Goal: Find specific page/section: Find specific page/section

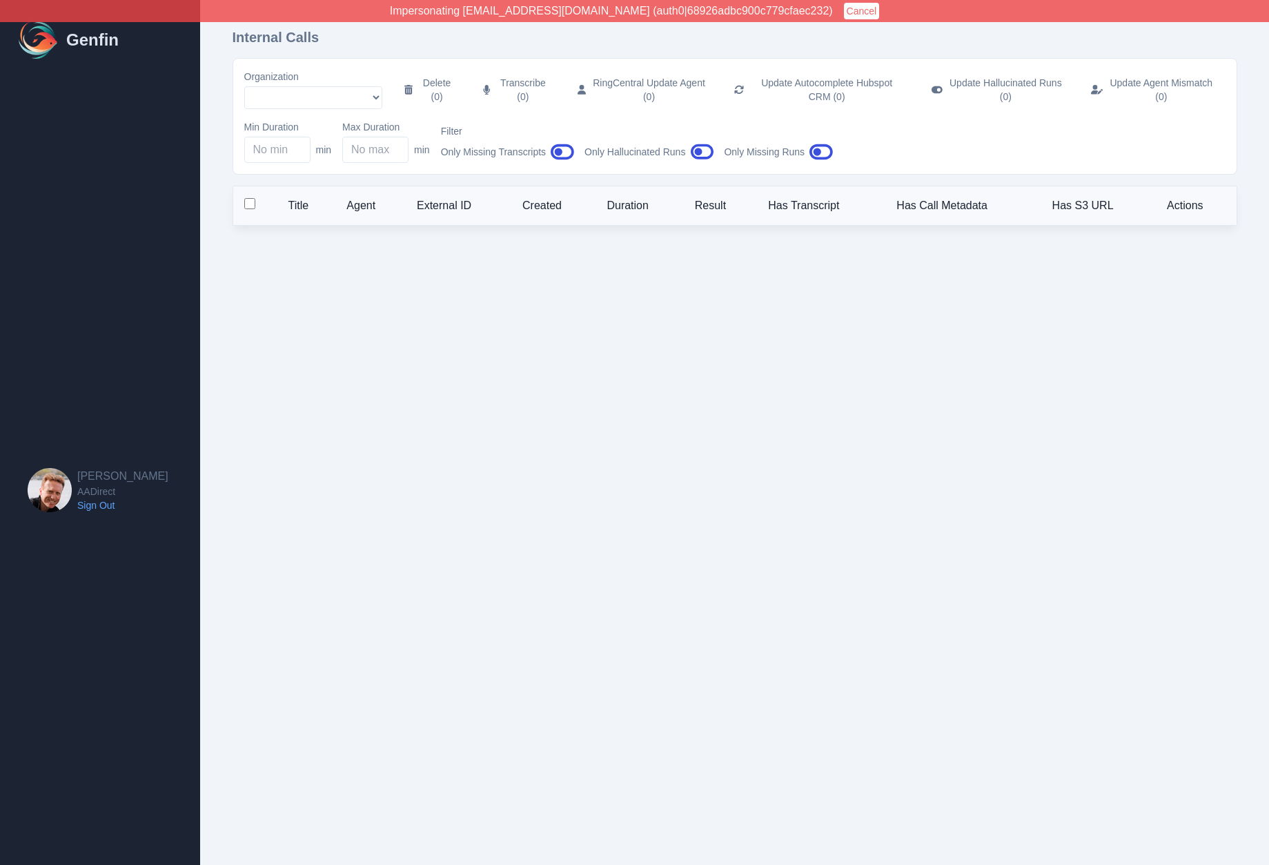
select select "5"
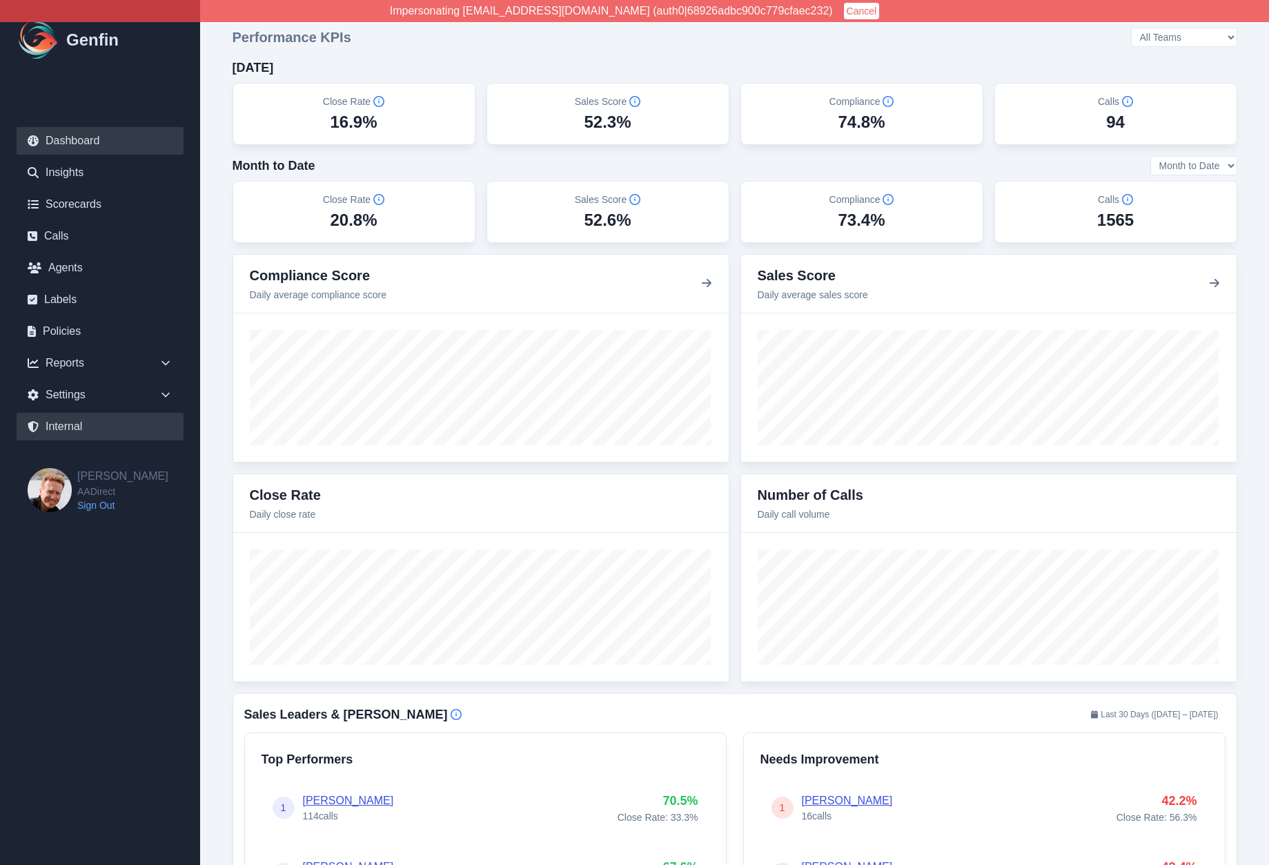
click at [75, 432] on link "Internal" at bounding box center [100, 427] width 167 height 28
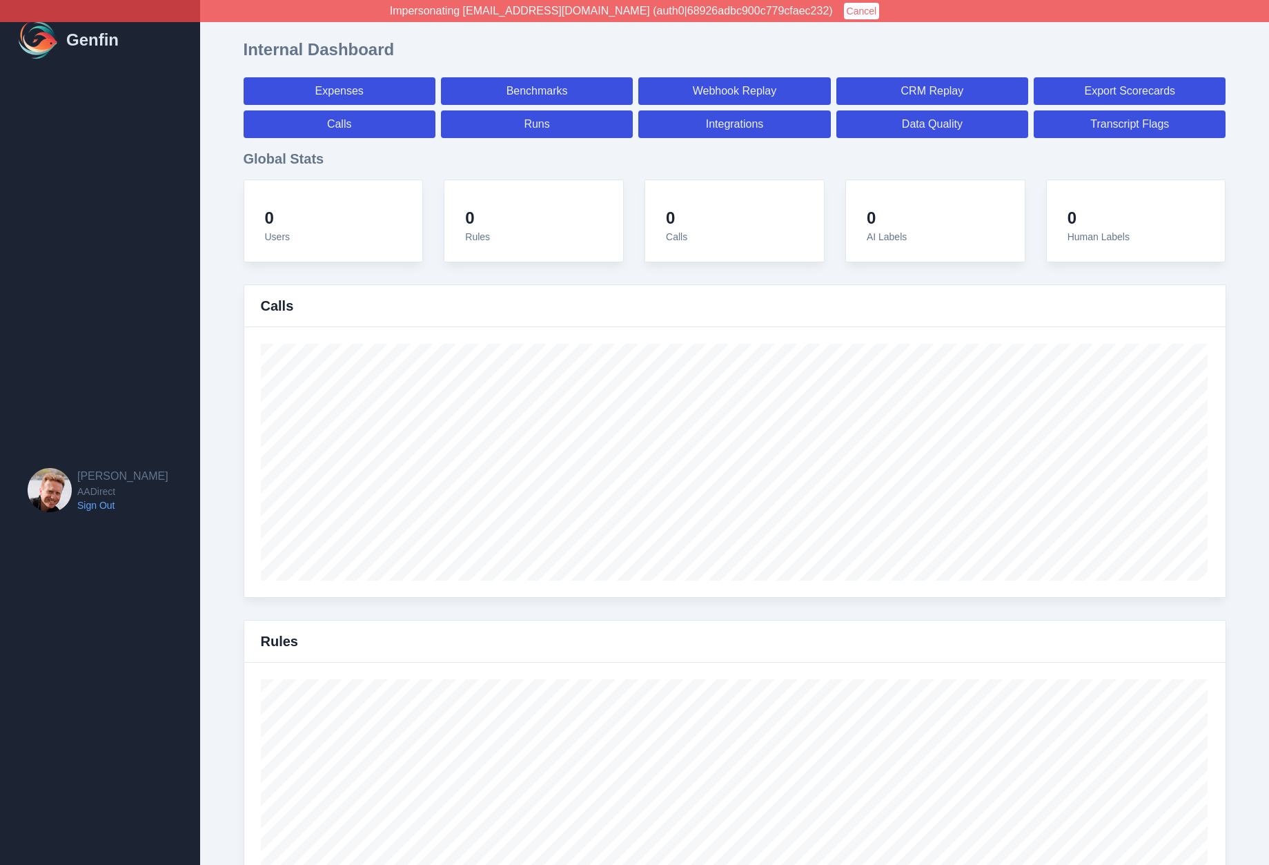
select select "paid"
select select "7"
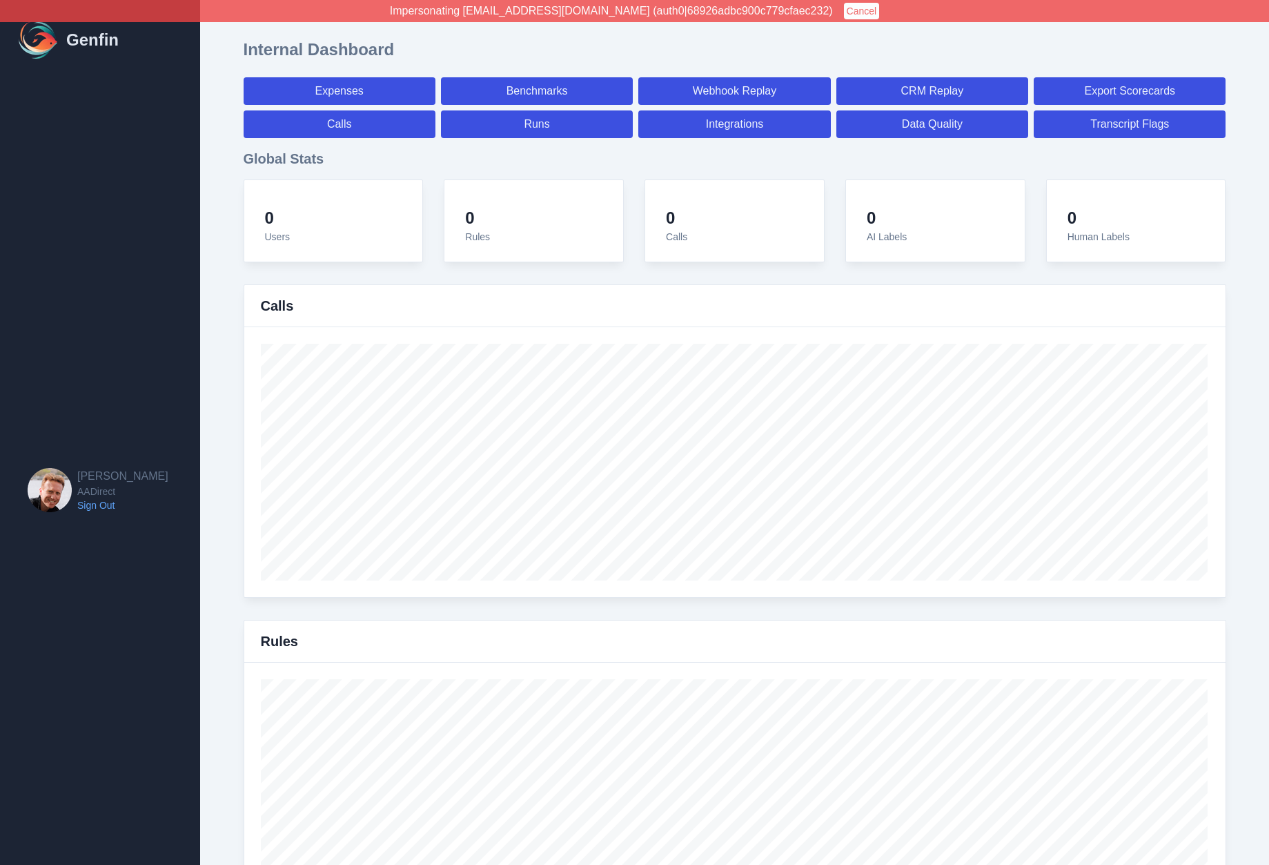
select select "paid"
select select "7"
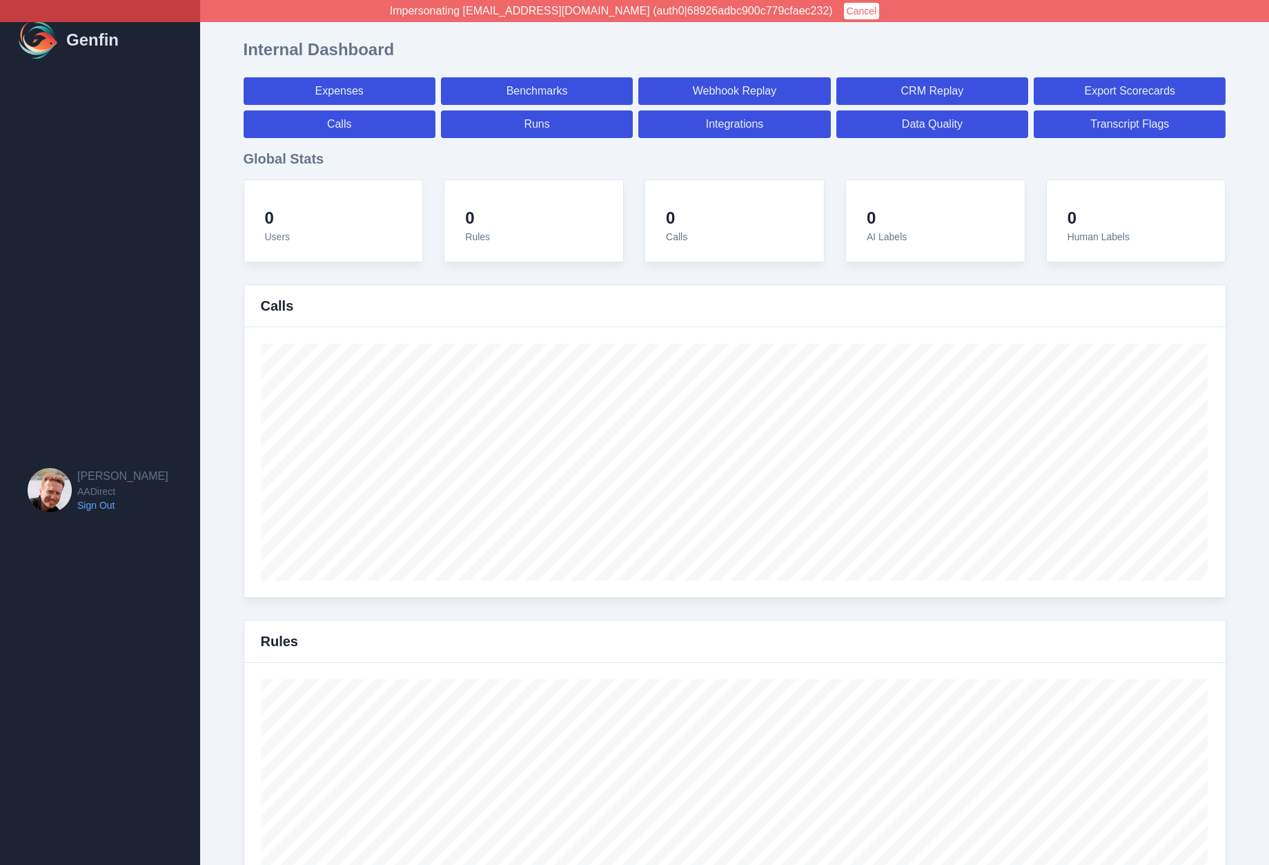
select select "7"
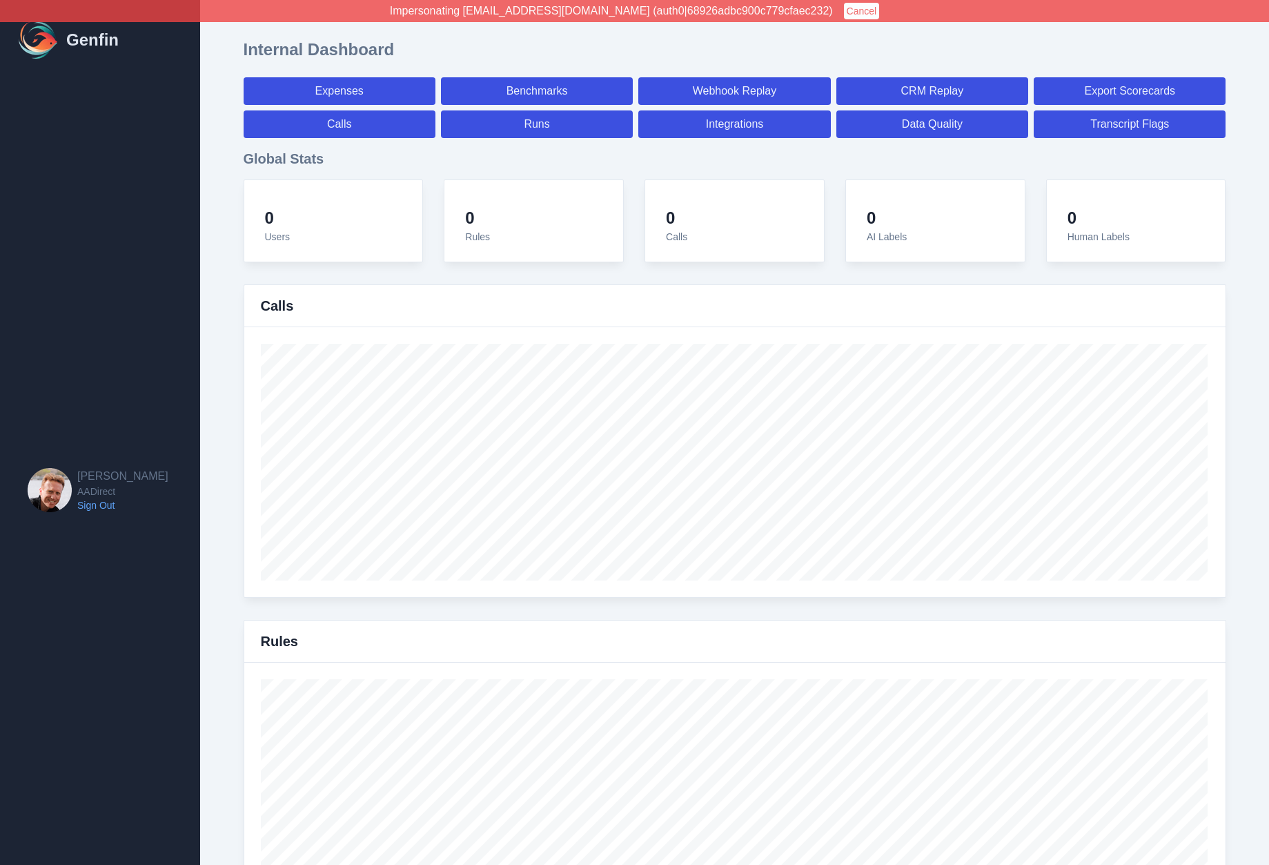
select select "7"
select select "paid"
select select "7"
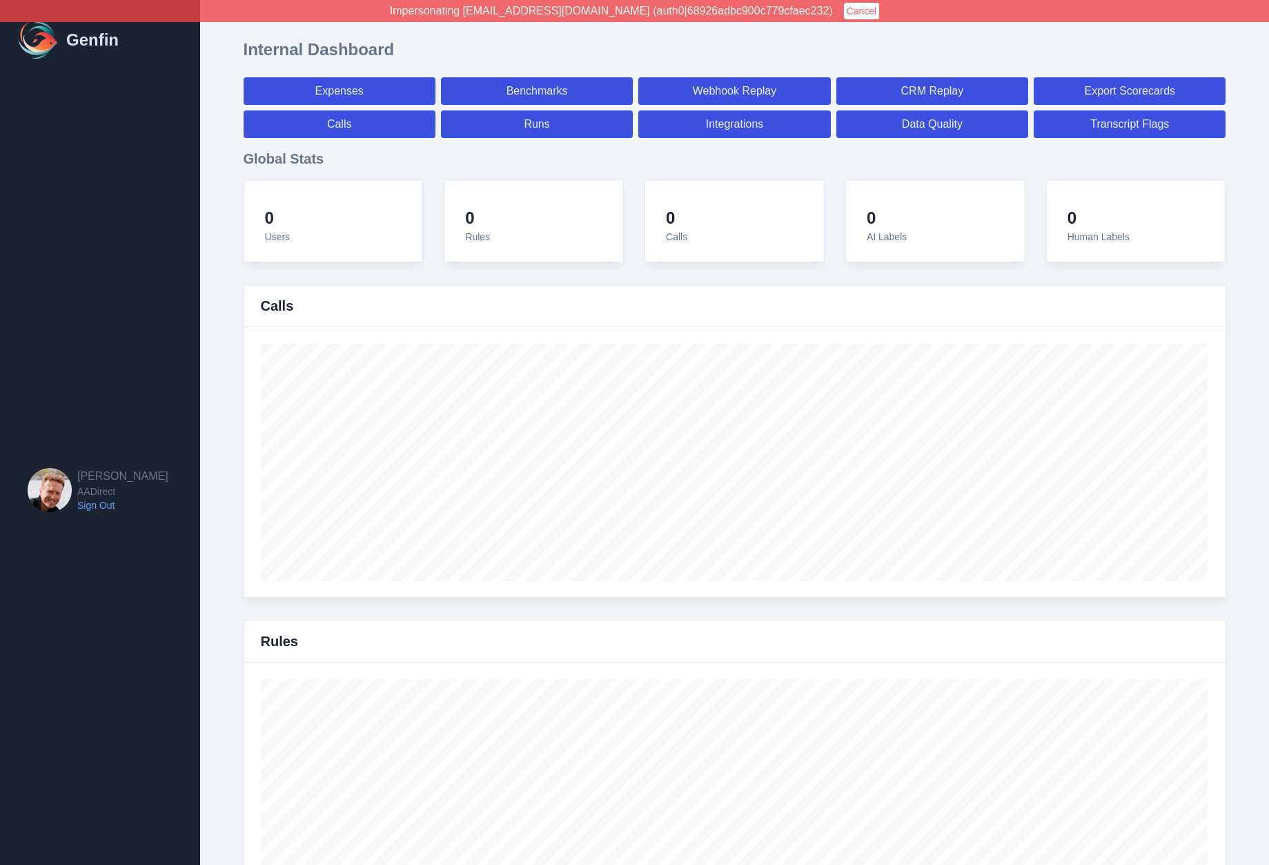
select select "7"
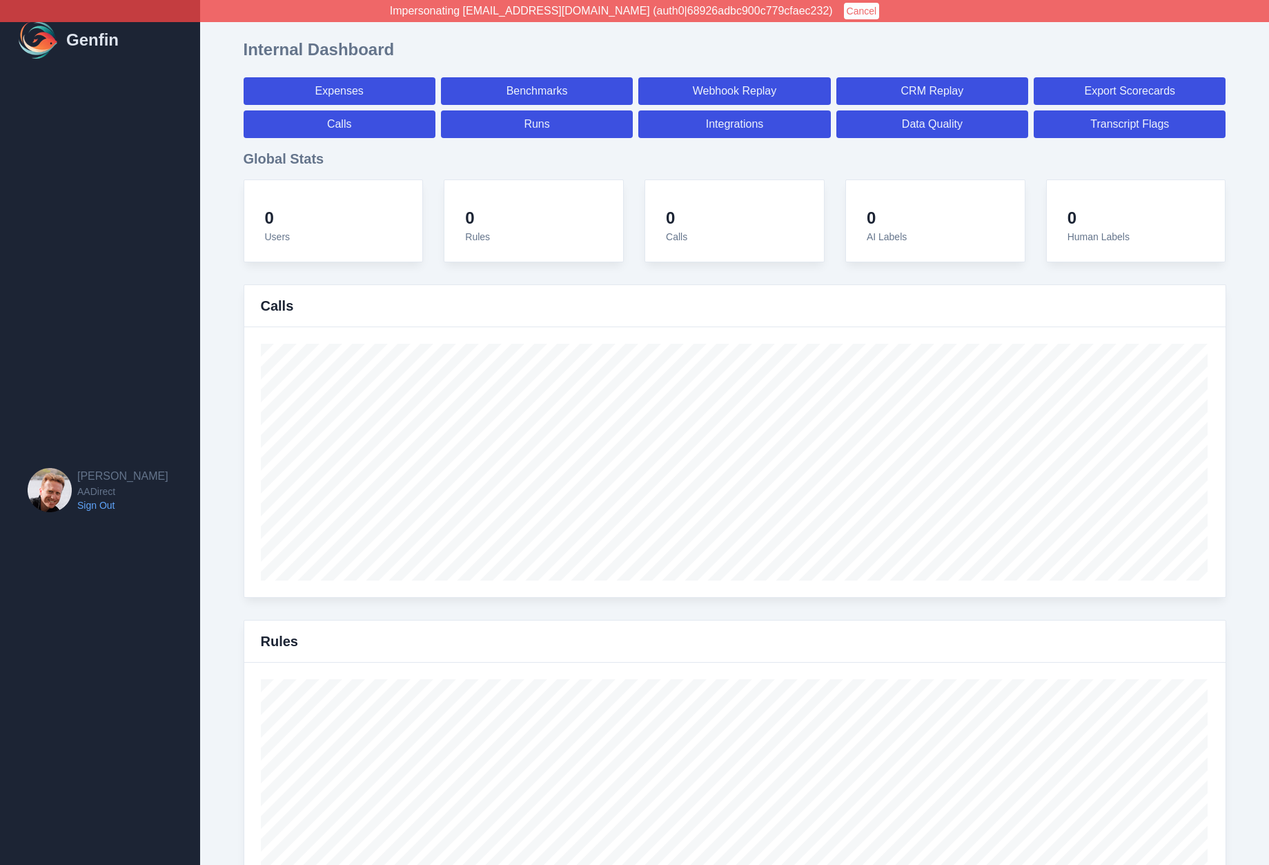
select select "7"
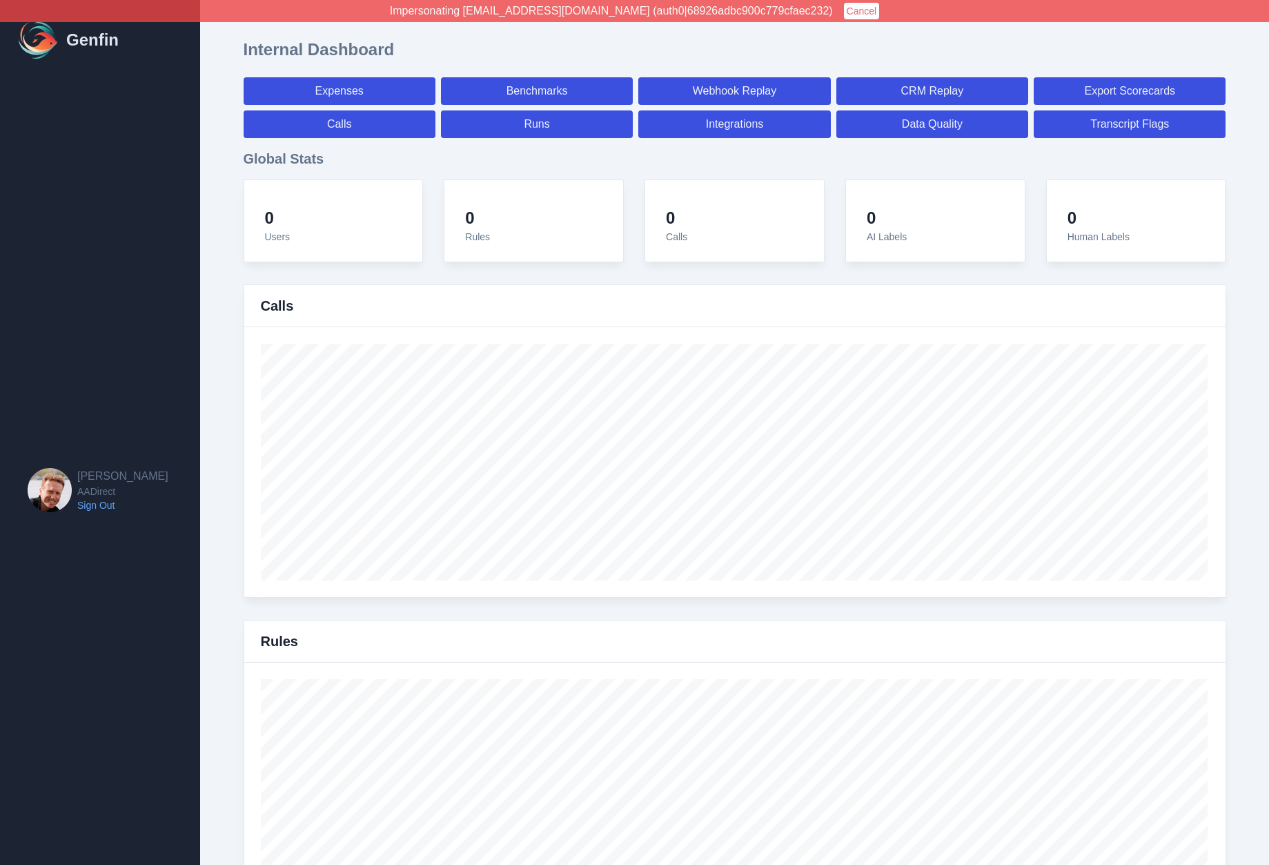
select select "7"
select select "paid"
select select "7"
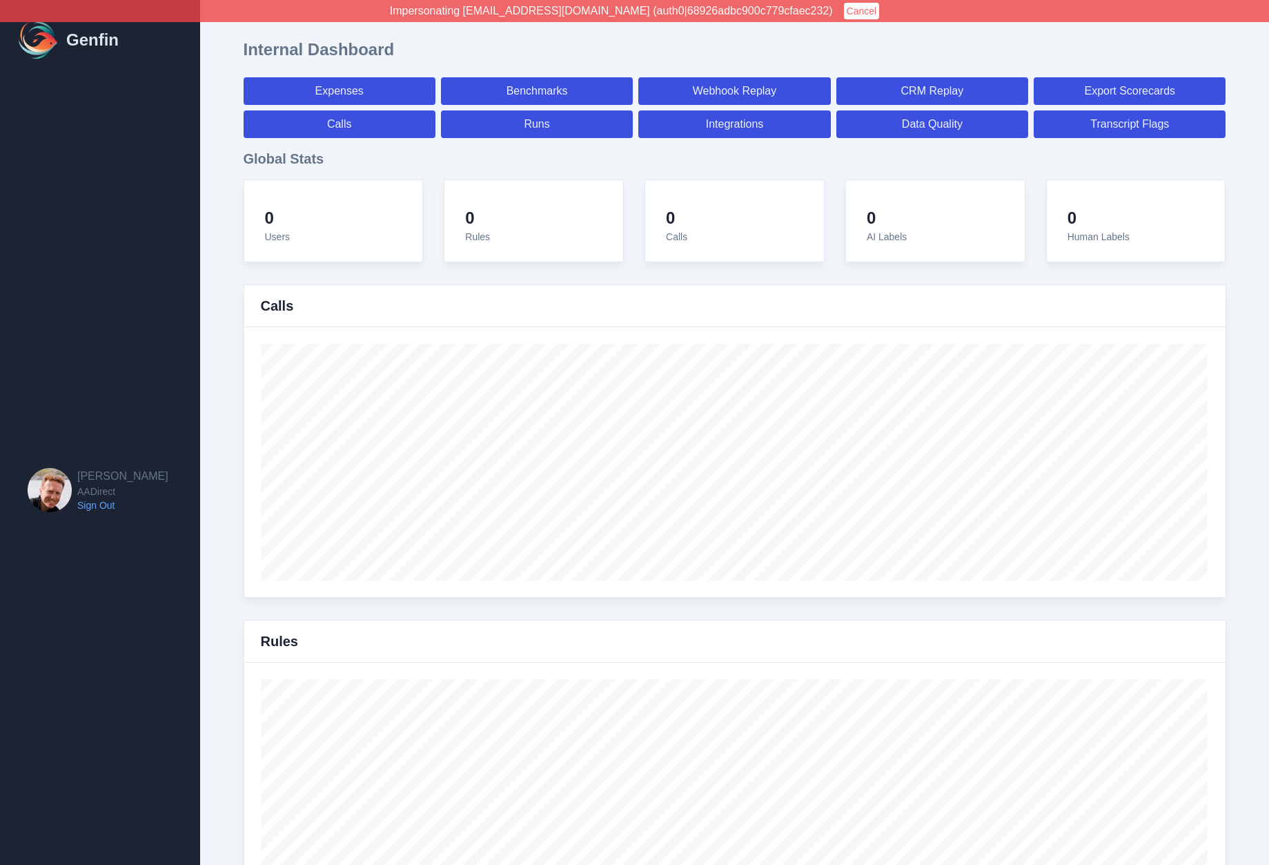
select select "7"
select select "paid"
select select "7"
select select "paid"
select select "7"
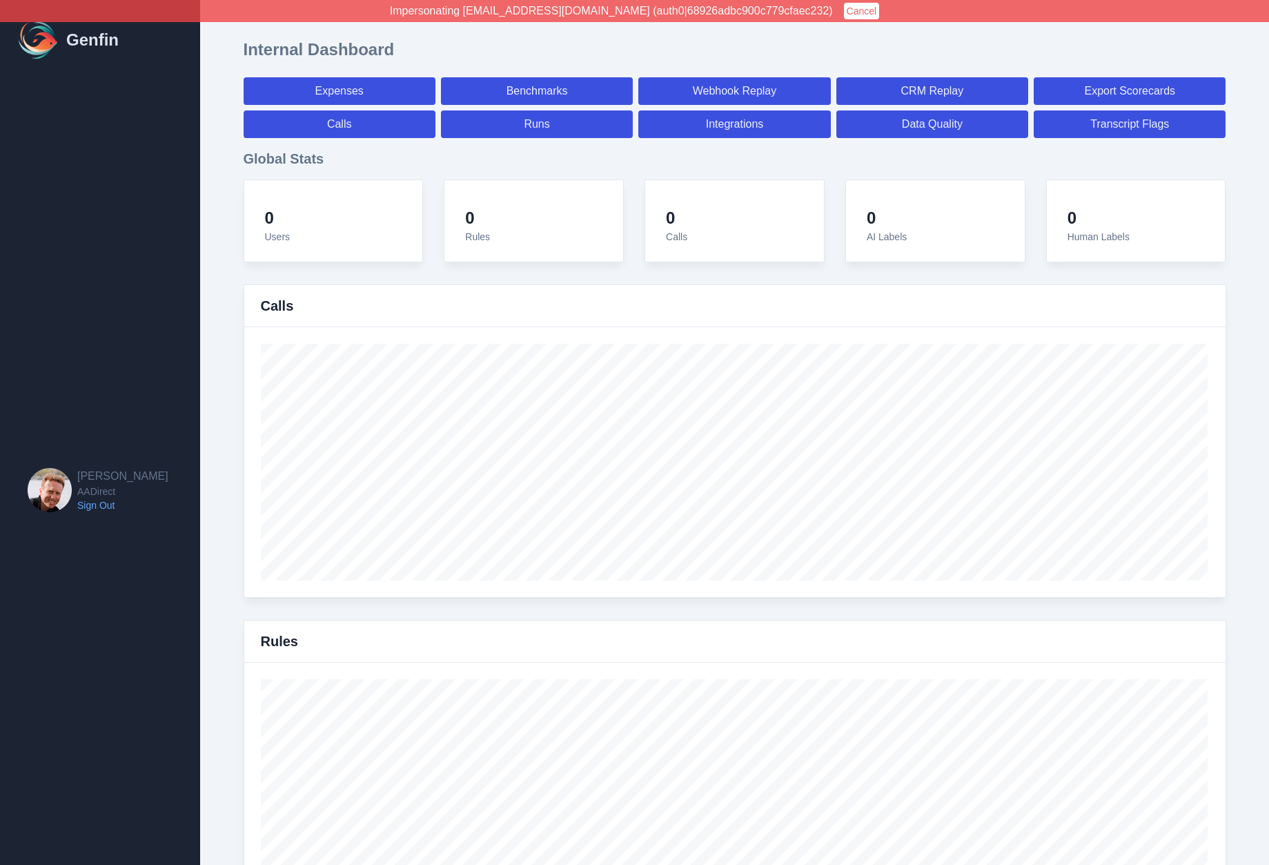
select select "paid"
select select "7"
select select "paid"
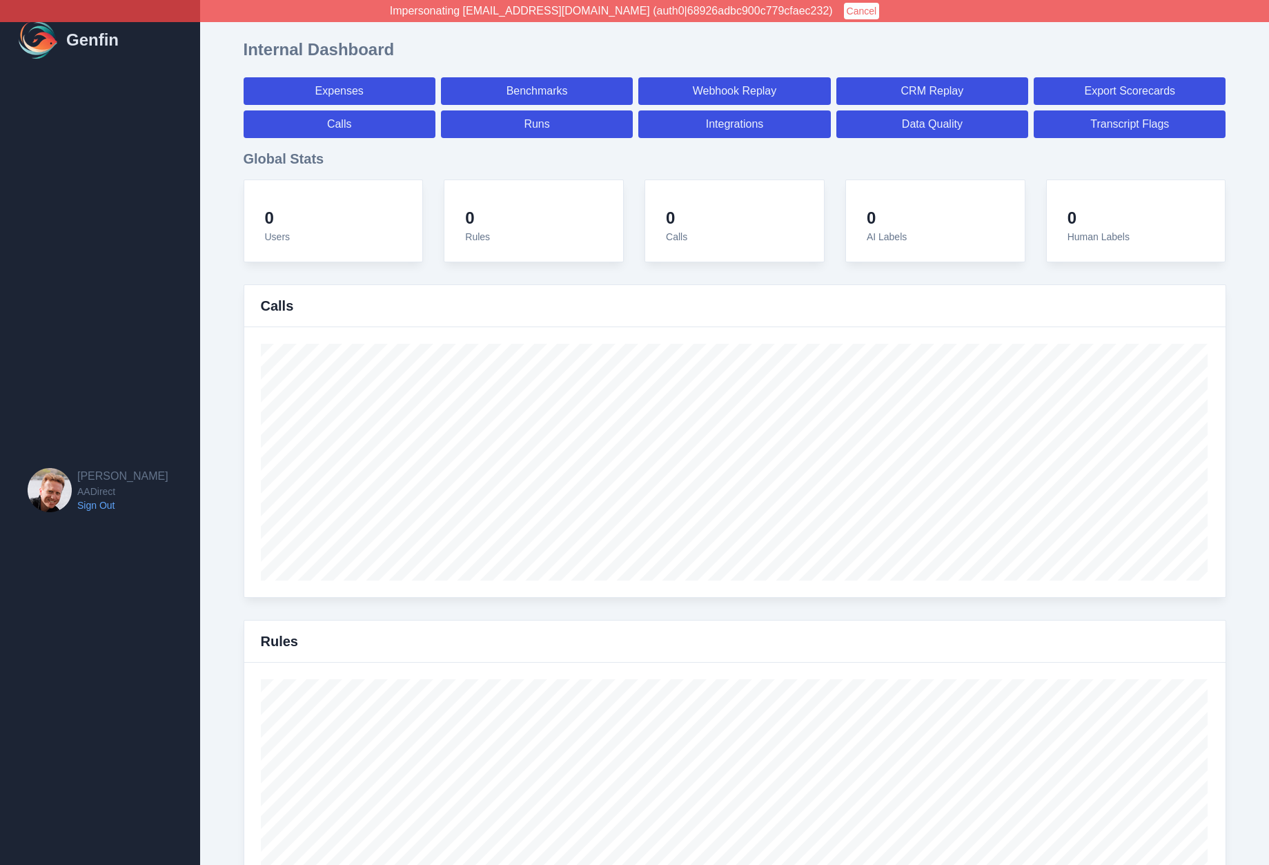
select select "7"
select select "paid"
select select "7"
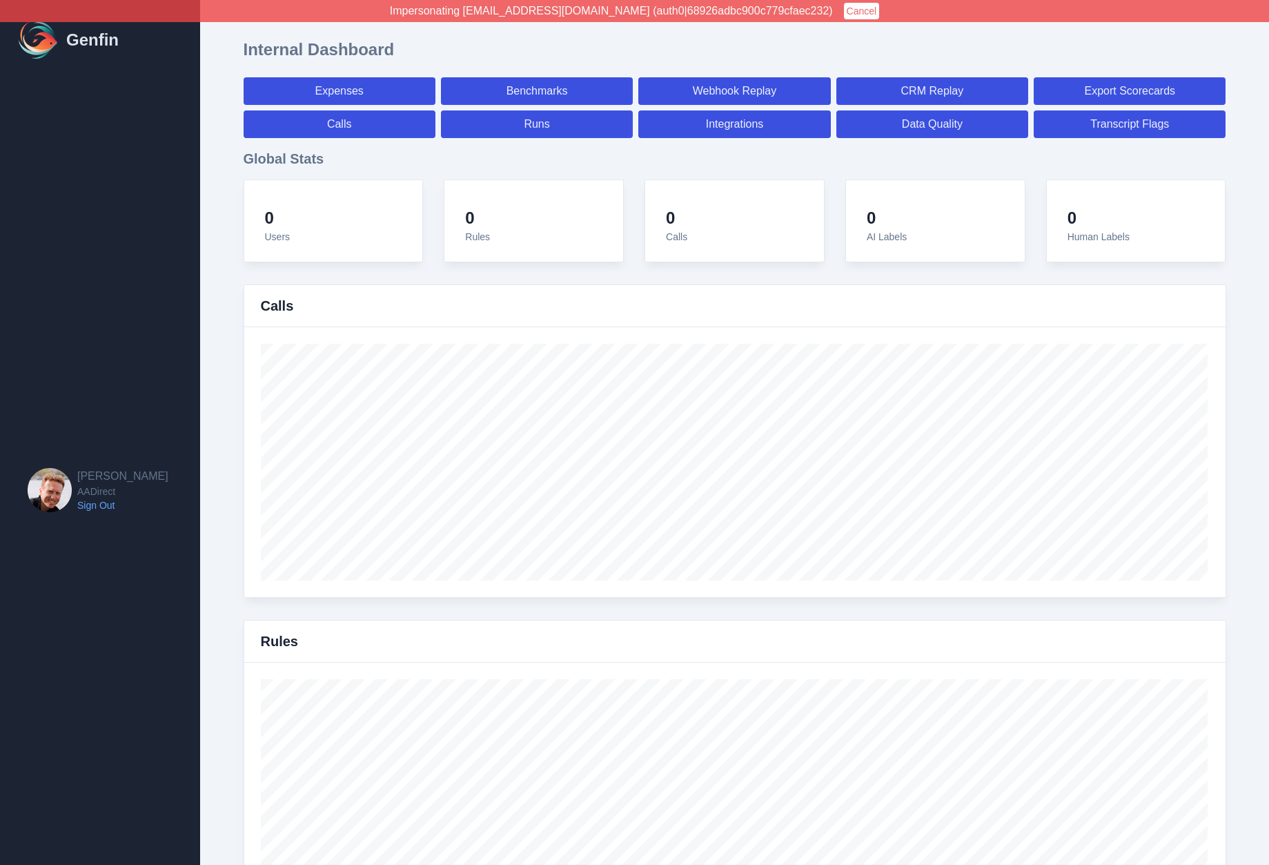
select select "7"
select select "paid"
select select "7"
select select "paid"
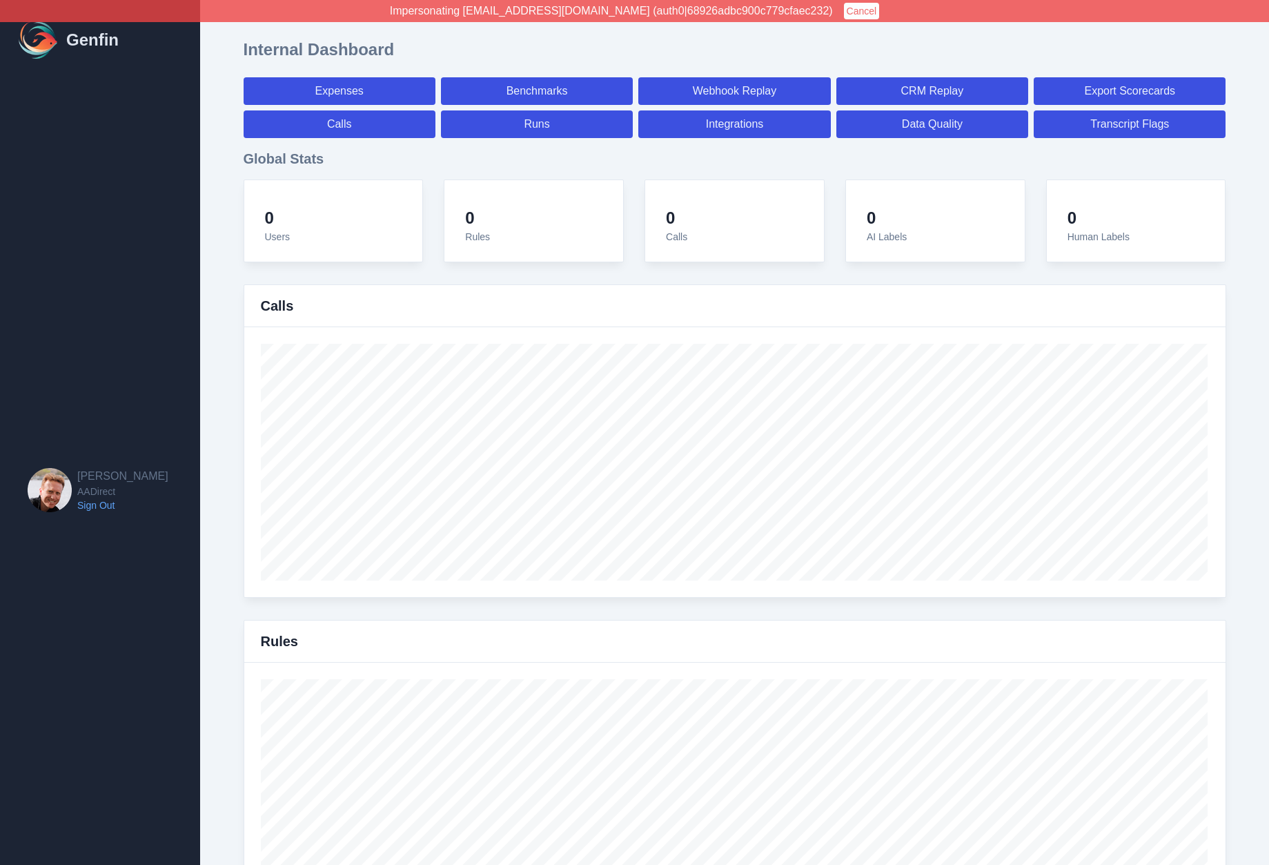
select select "7"
select select "paid"
select select "7"
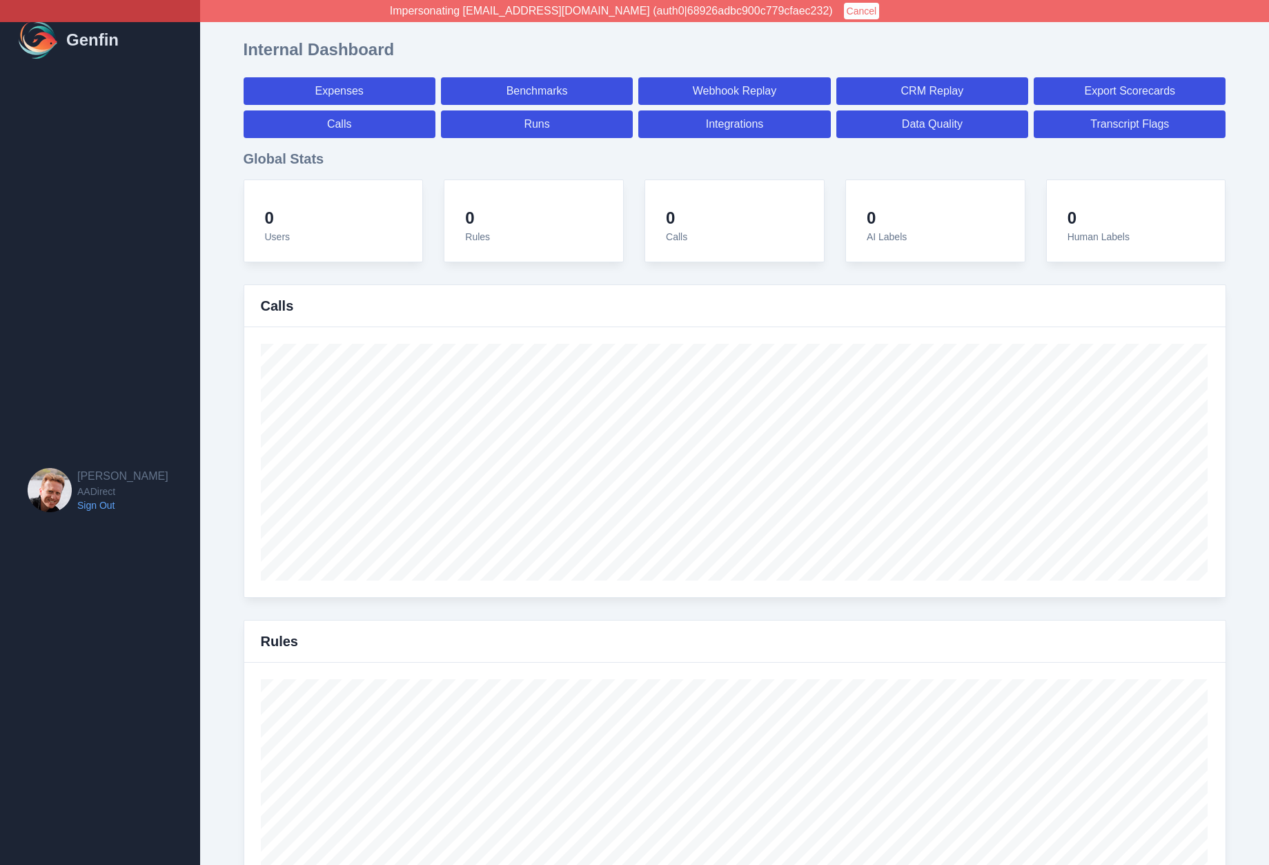
select select "7"
select select "paid"
select select "7"
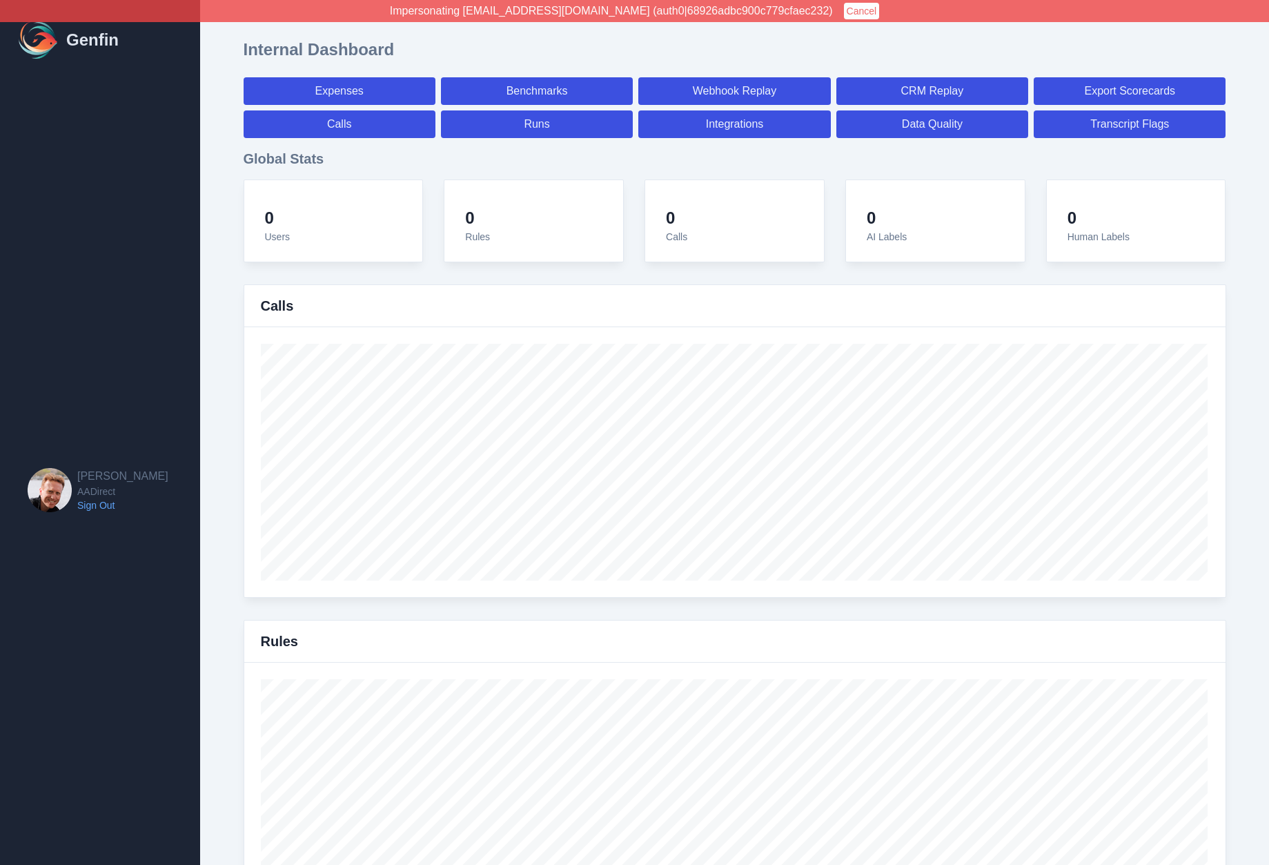
select select "7"
select select "paid"
select select "7"
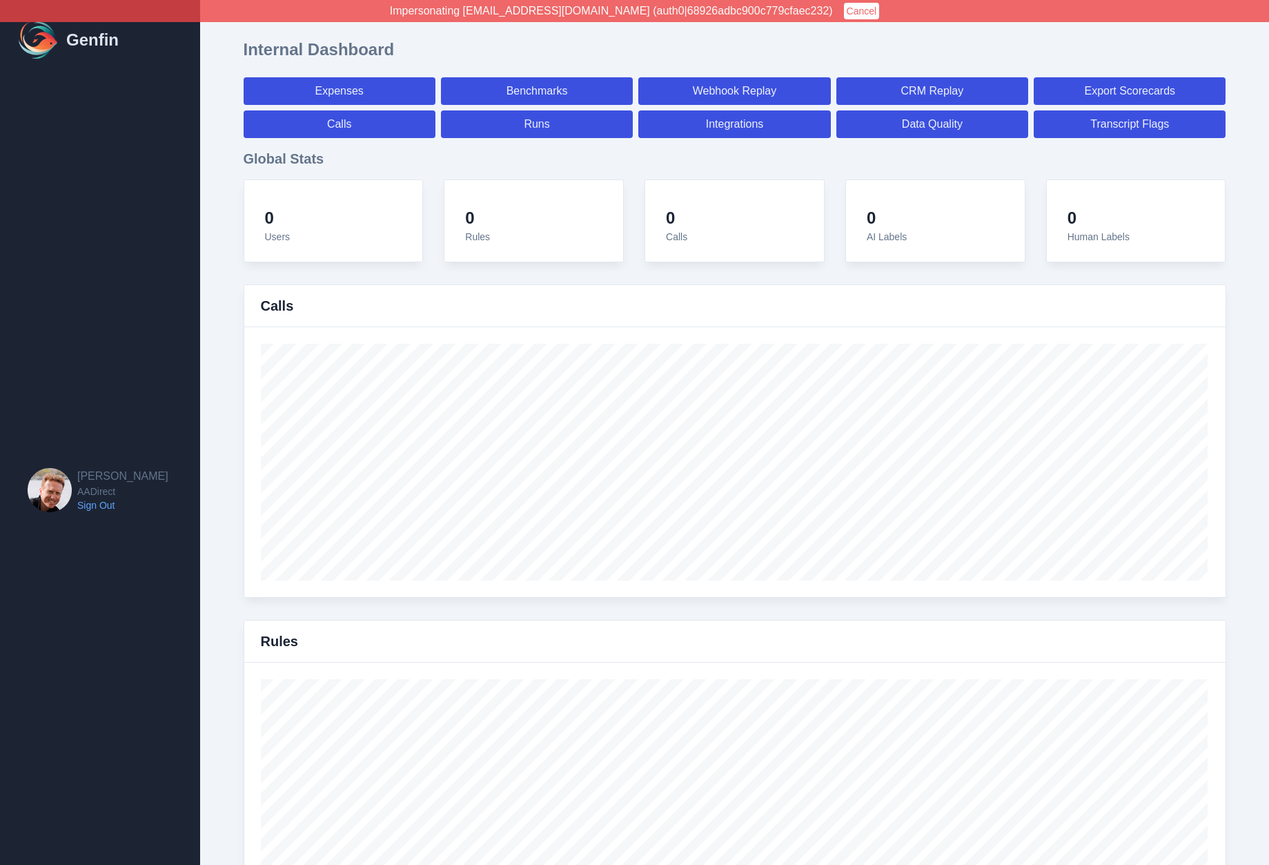
select select "7"
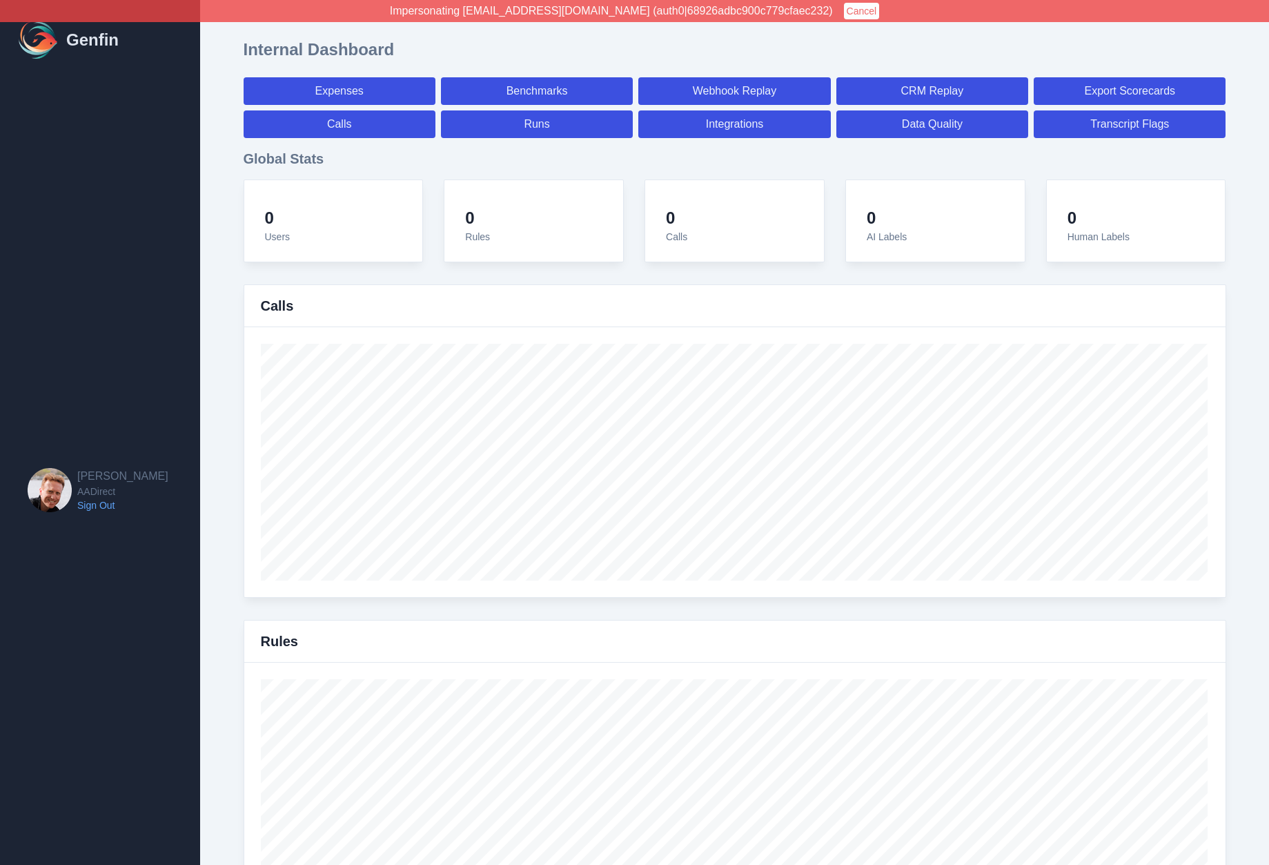
select select "paid"
select select "7"
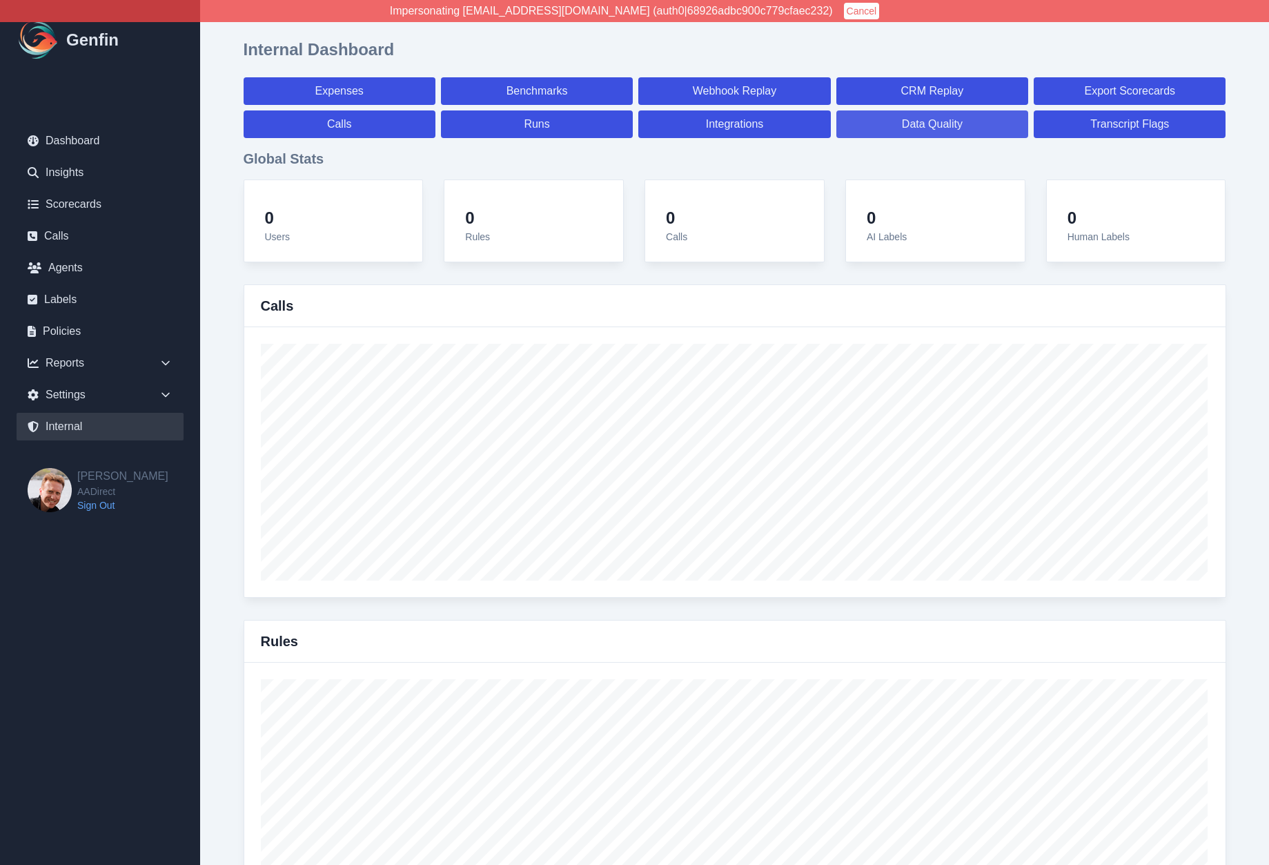
click at [897, 127] on link "Data Quality" at bounding box center [933, 124] width 192 height 28
